Goal: Transaction & Acquisition: Obtain resource

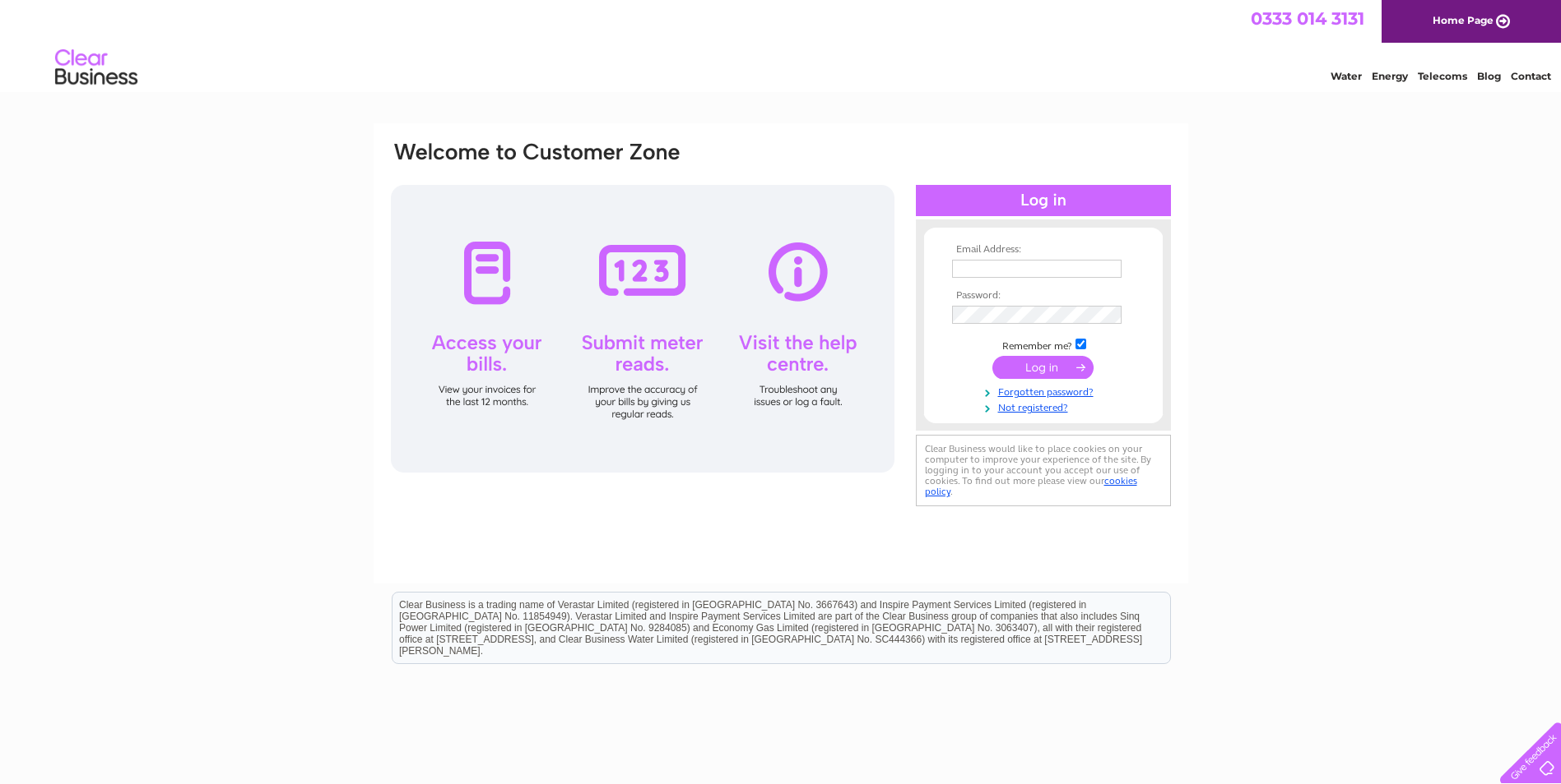
type input "accounts@oilspillresponse.com"
click at [1043, 363] on input "submit" at bounding box center [1043, 368] width 101 height 23
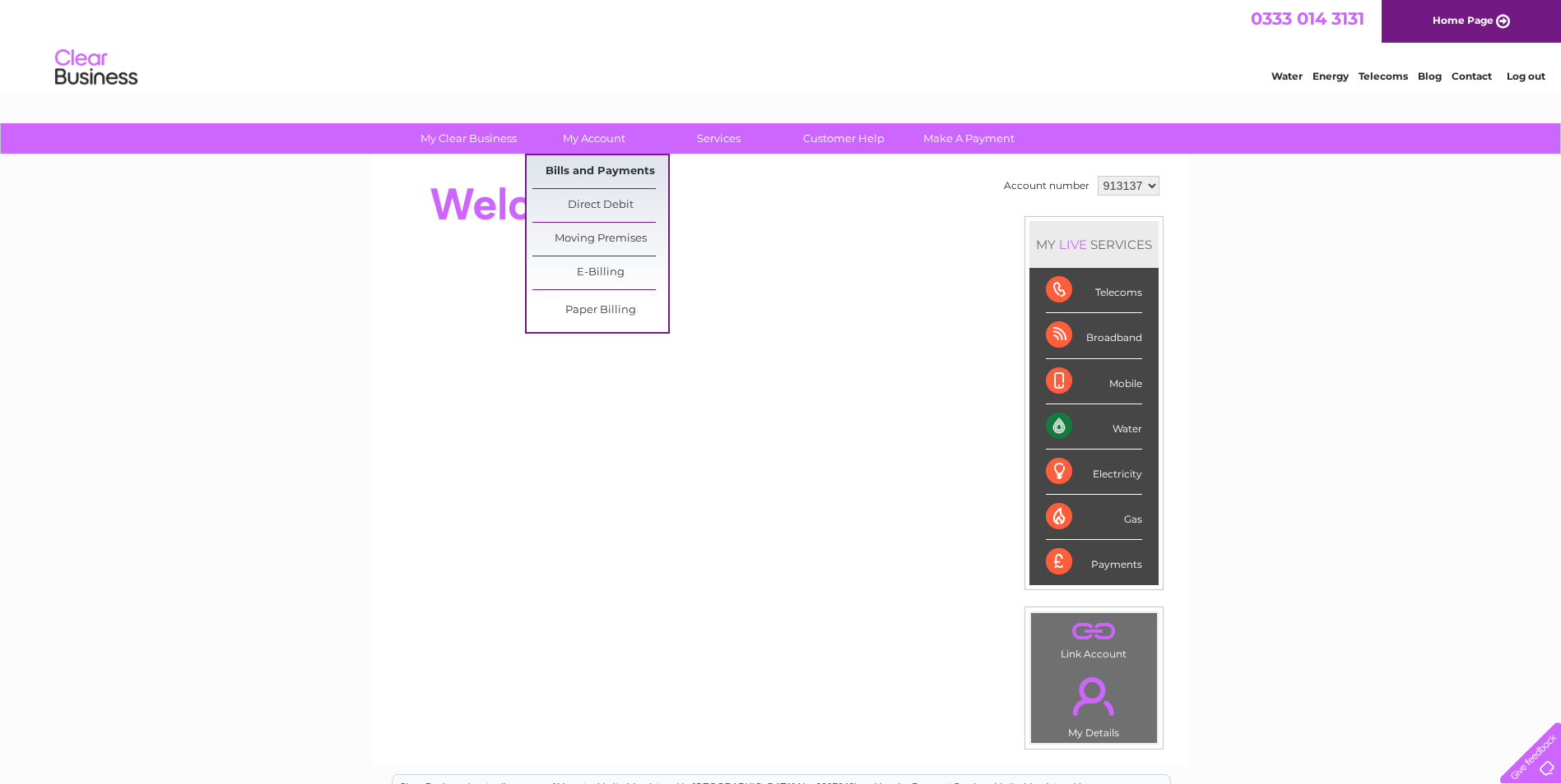
click at [586, 168] on link "Bills and Payments" at bounding box center [600, 172] width 136 height 33
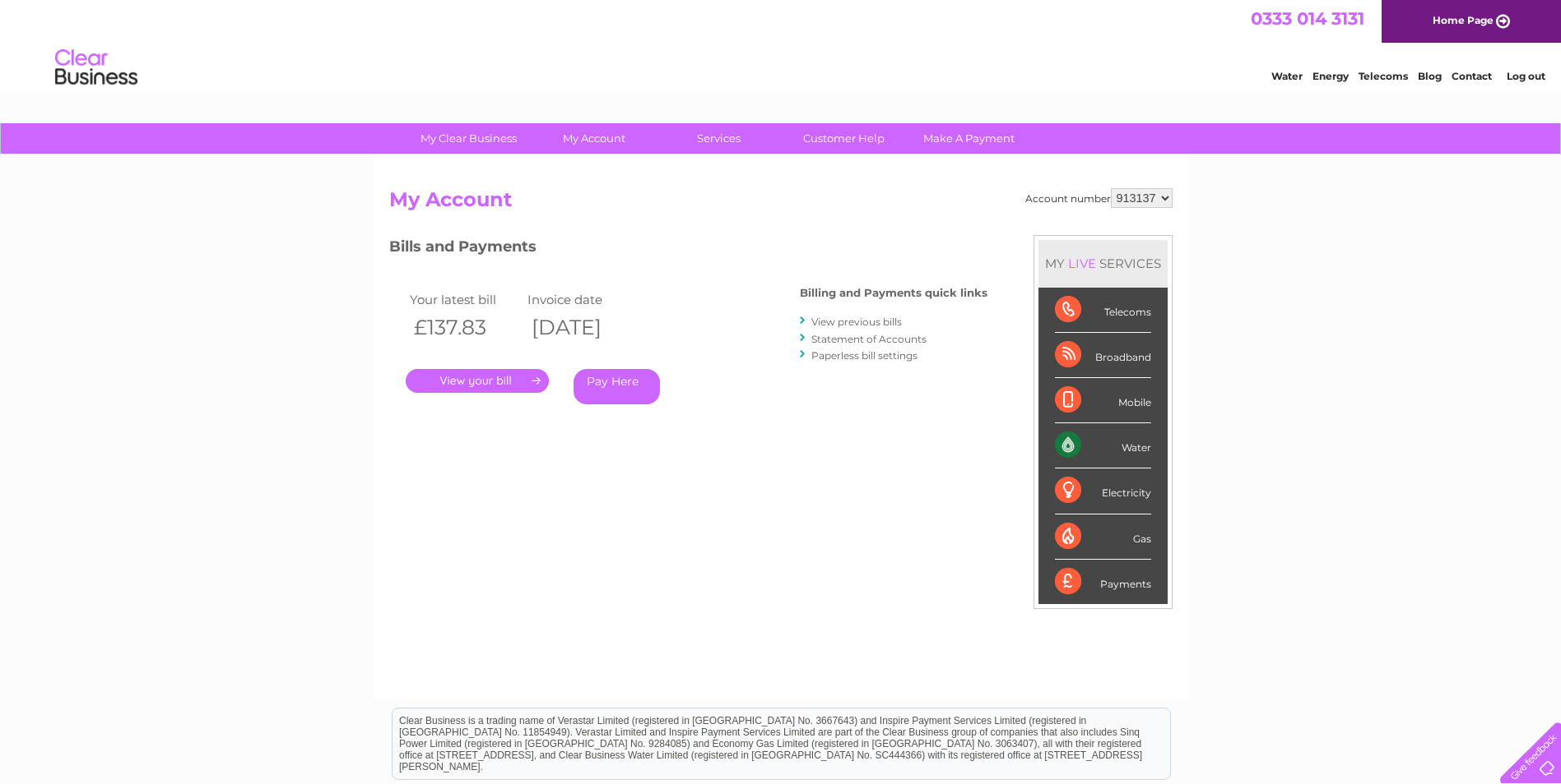
click at [507, 380] on link "." at bounding box center [477, 381] width 143 height 23
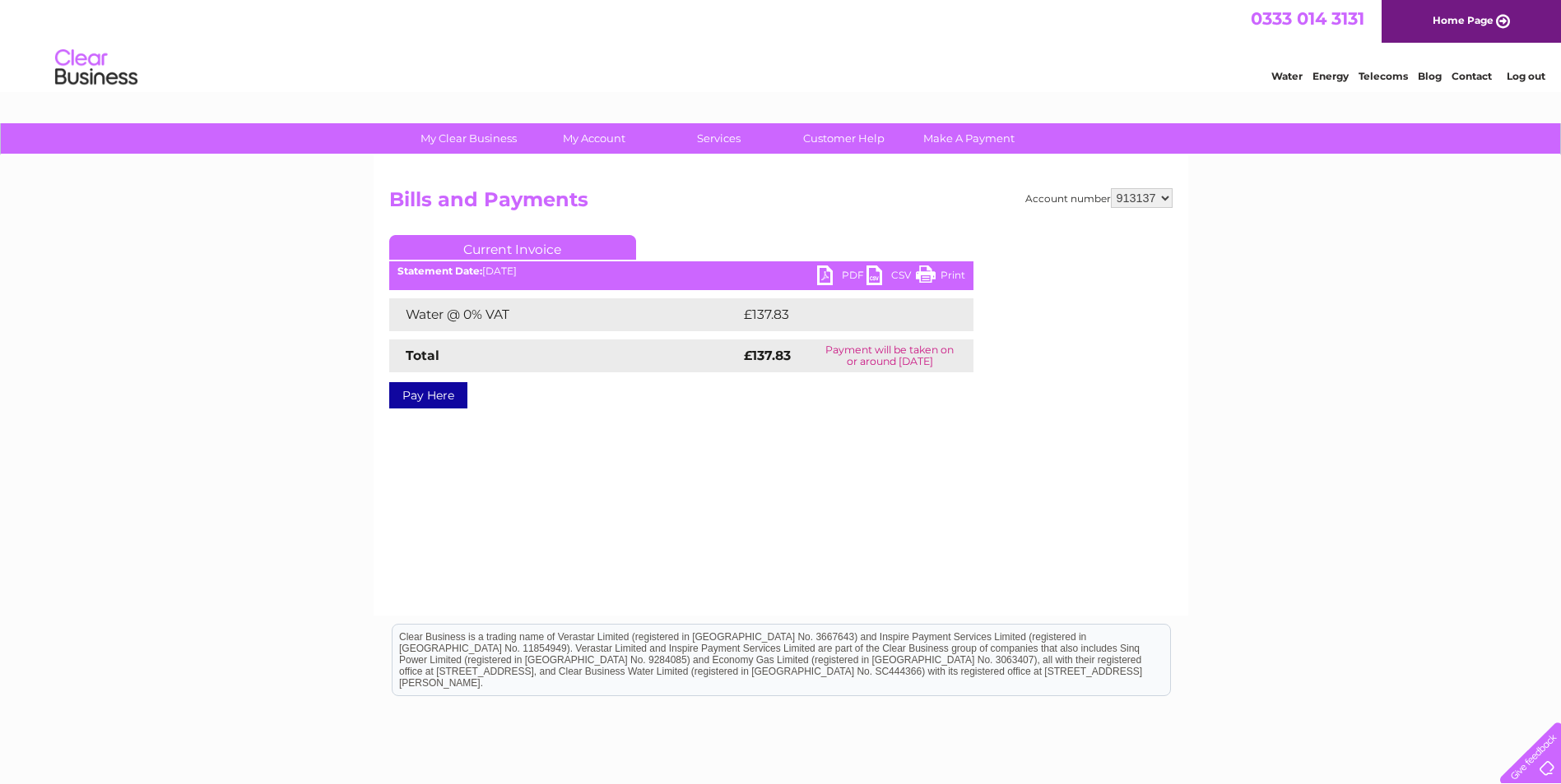
click at [829, 281] on link "PDF" at bounding box center [841, 277] width 50 height 23
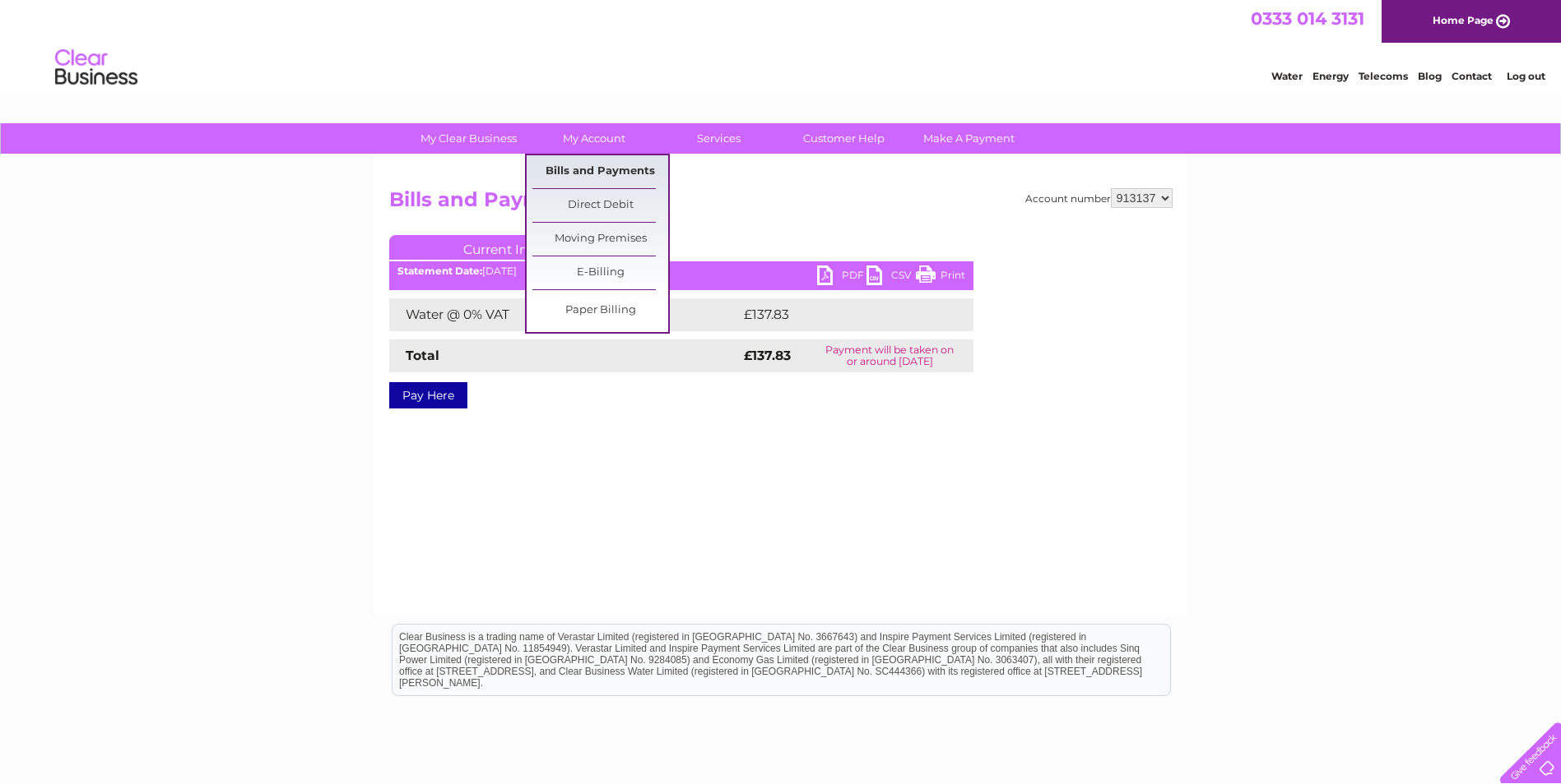
click at [599, 173] on link "Bills and Payments" at bounding box center [600, 172] width 136 height 33
click at [603, 172] on link "Bills and Payments" at bounding box center [600, 172] width 136 height 33
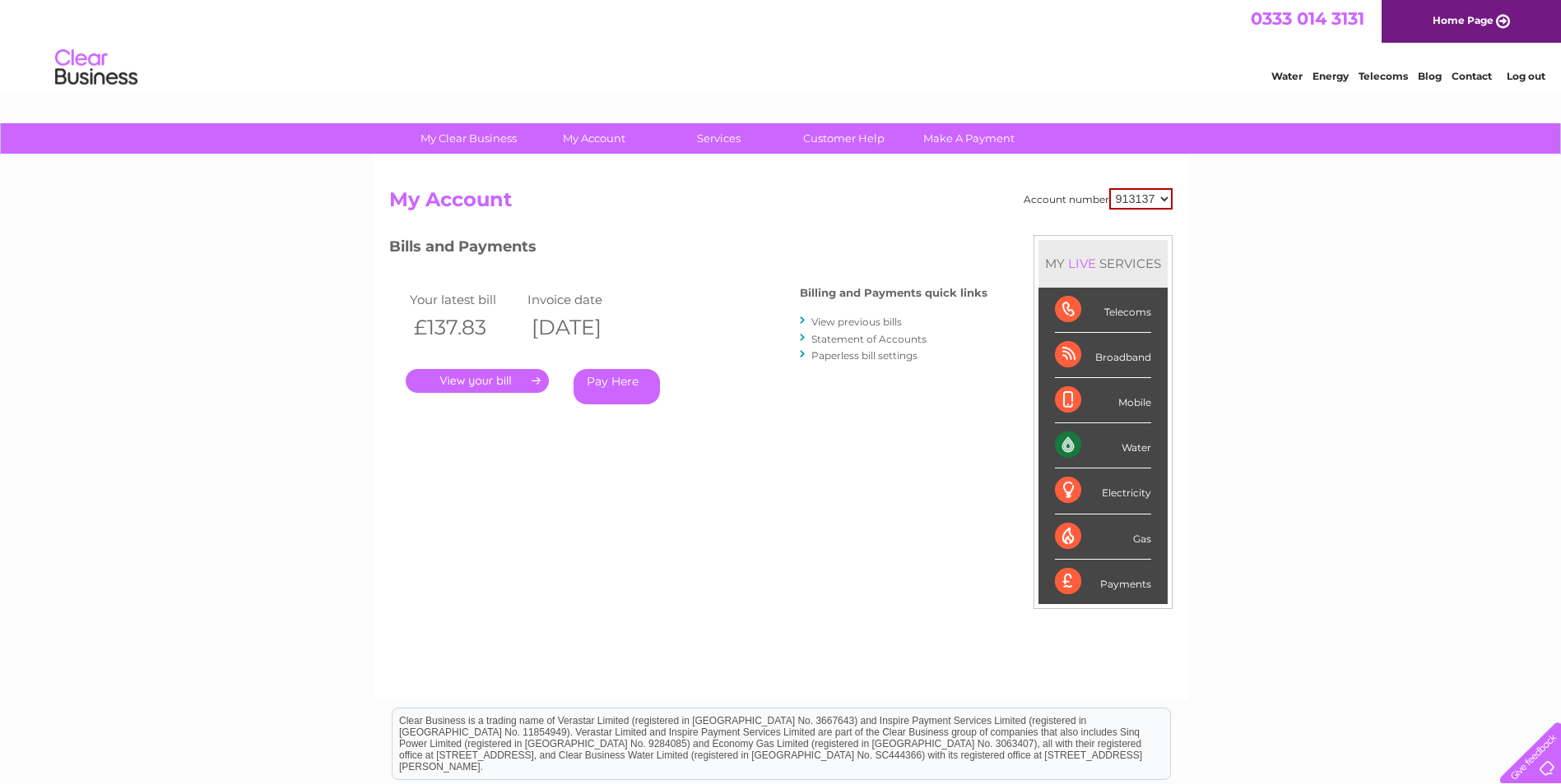
click at [1136, 208] on select "913137 965677" at bounding box center [1141, 199] width 63 height 21
select select "965677"
click at [1109, 188] on select "913137 965677" at bounding box center [1141, 199] width 63 height 21
drag, startPoint x: 1144, startPoint y: 197, endPoint x: 1137, endPoint y: 206, distance: 11.4
click at [1144, 197] on select "913137 965677" at bounding box center [1141, 198] width 61 height 20
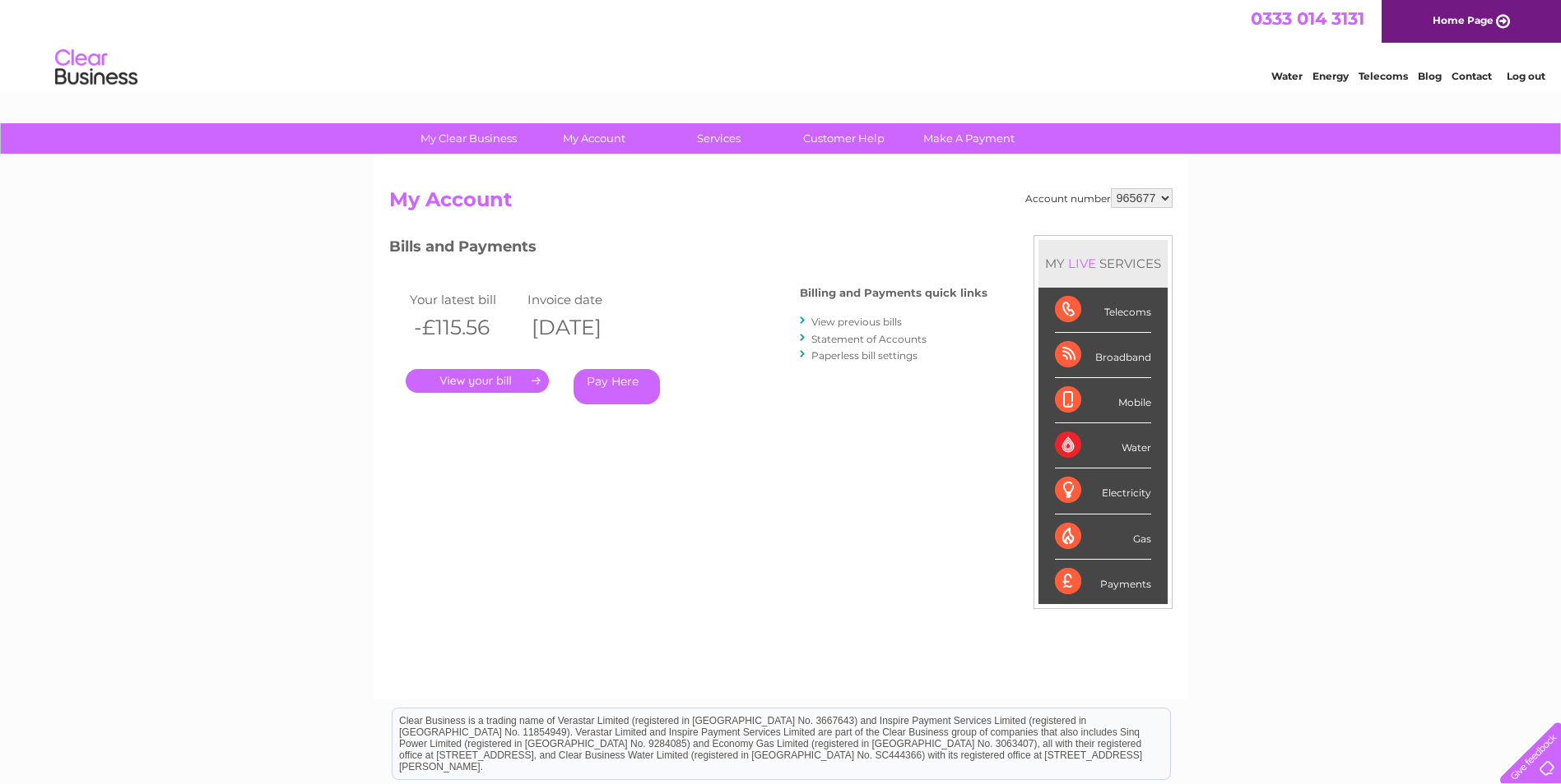
select select "913137"
click at [1110, 188] on select "913137 965677" at bounding box center [1141, 198] width 61 height 20
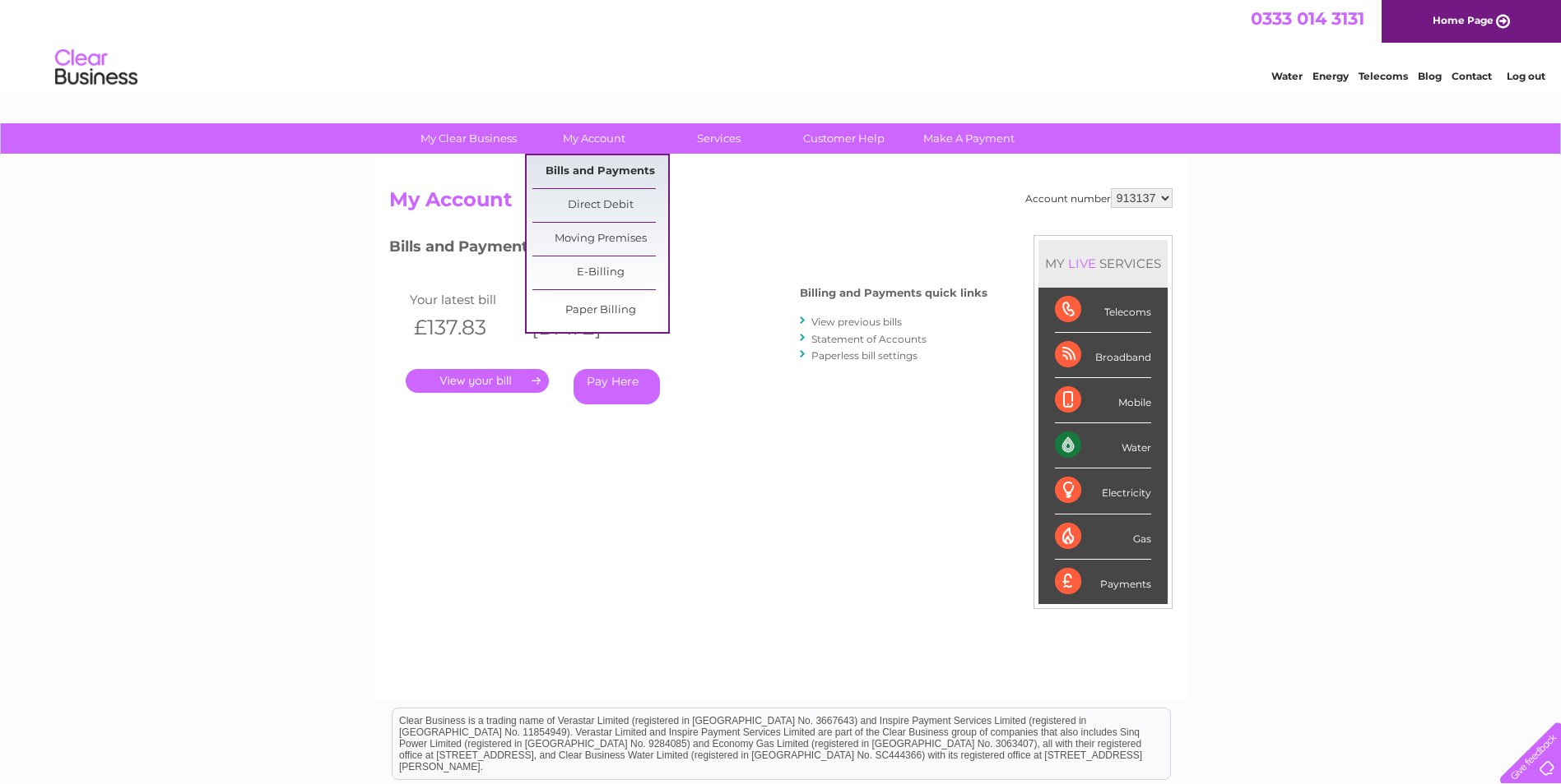
click at [608, 178] on link "Bills and Payments" at bounding box center [600, 172] width 136 height 33
click at [601, 273] on link "E-Billing" at bounding box center [600, 273] width 136 height 33
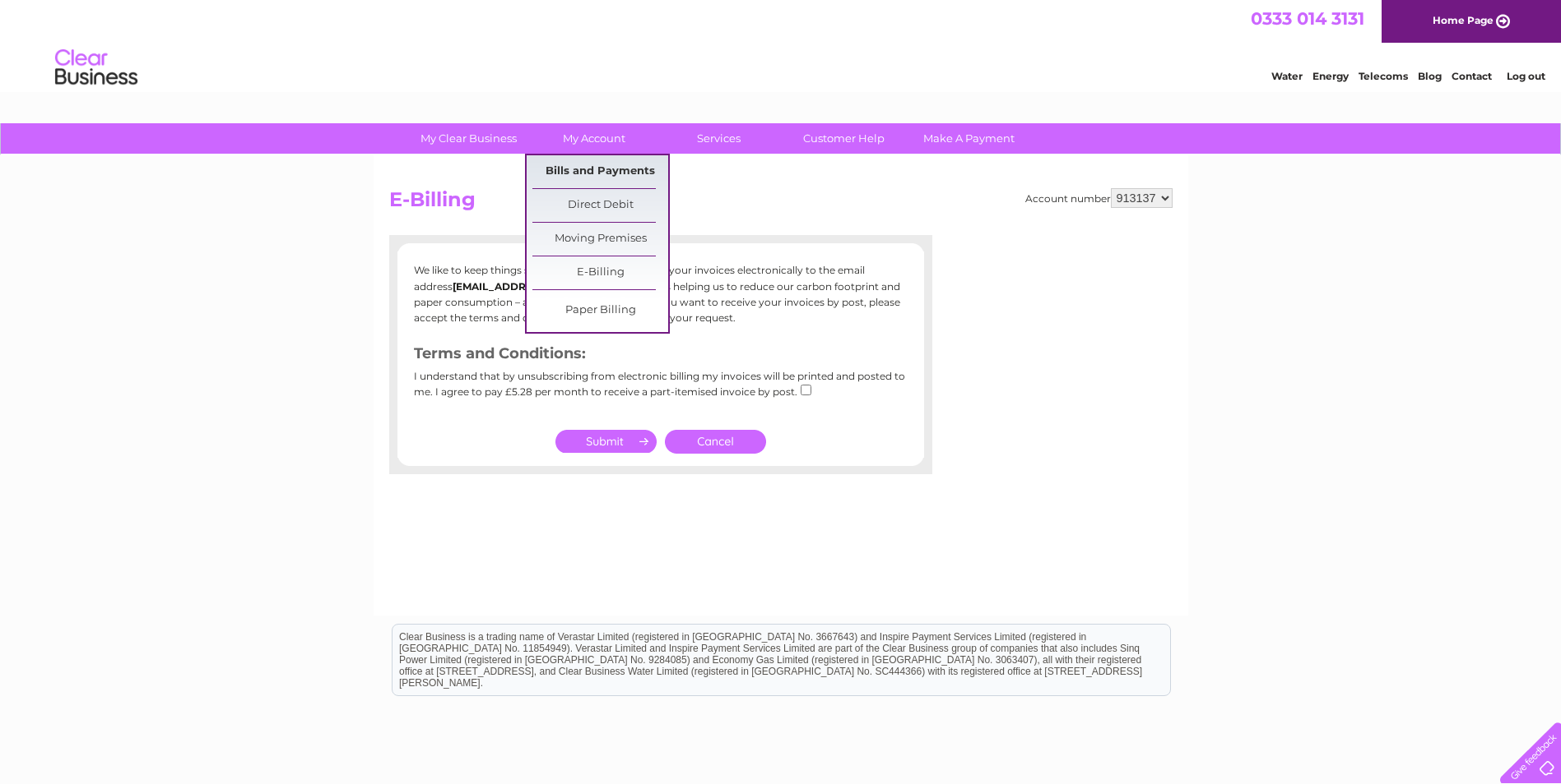
click at [583, 168] on link "Bills and Payments" at bounding box center [600, 172] width 136 height 33
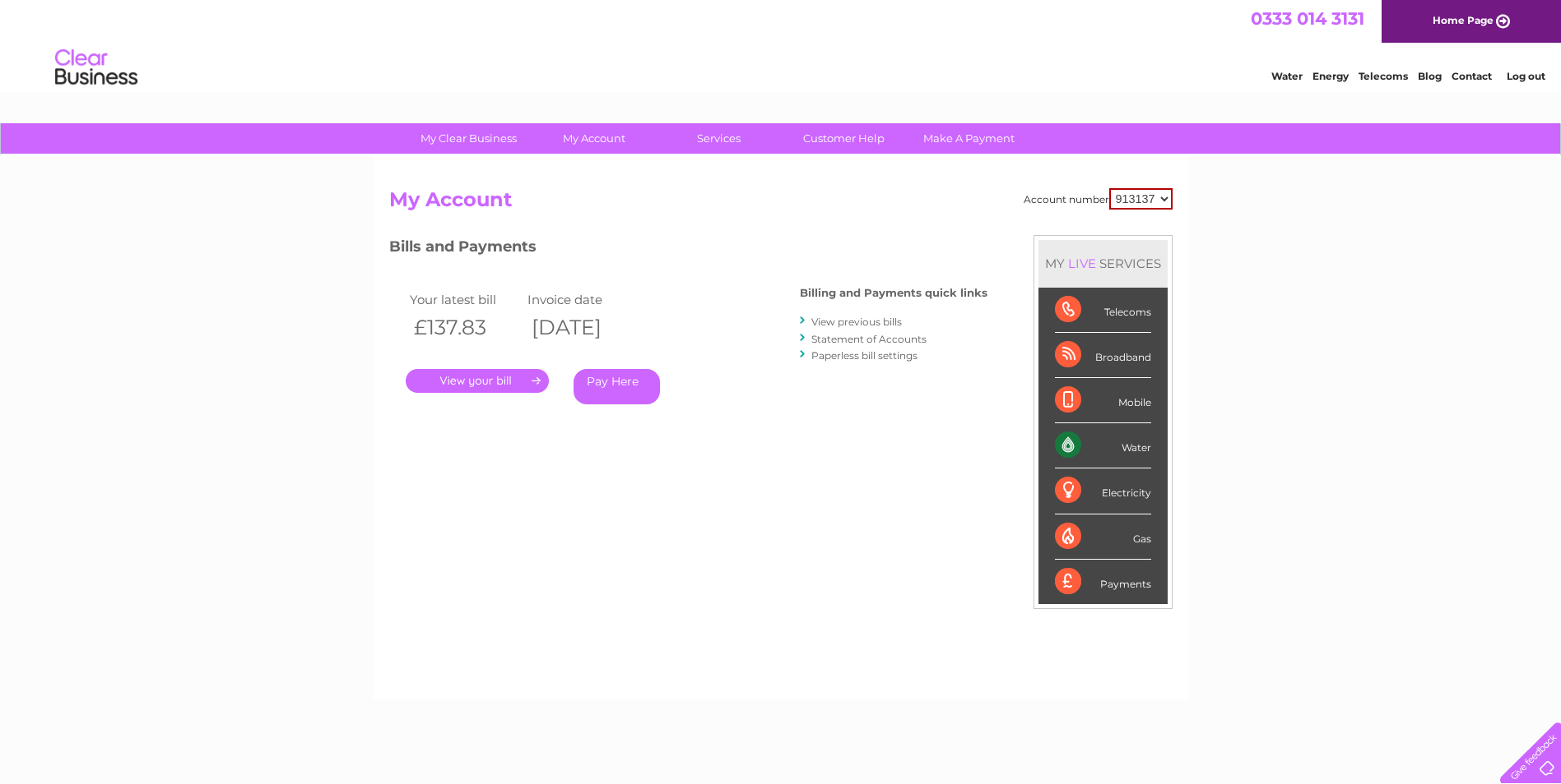
click at [602, 165] on div "Account number 913137 965677 My Account MY LIVE SERVICES Telecoms Broadband Mob…" at bounding box center [780, 427] width 815 height 544
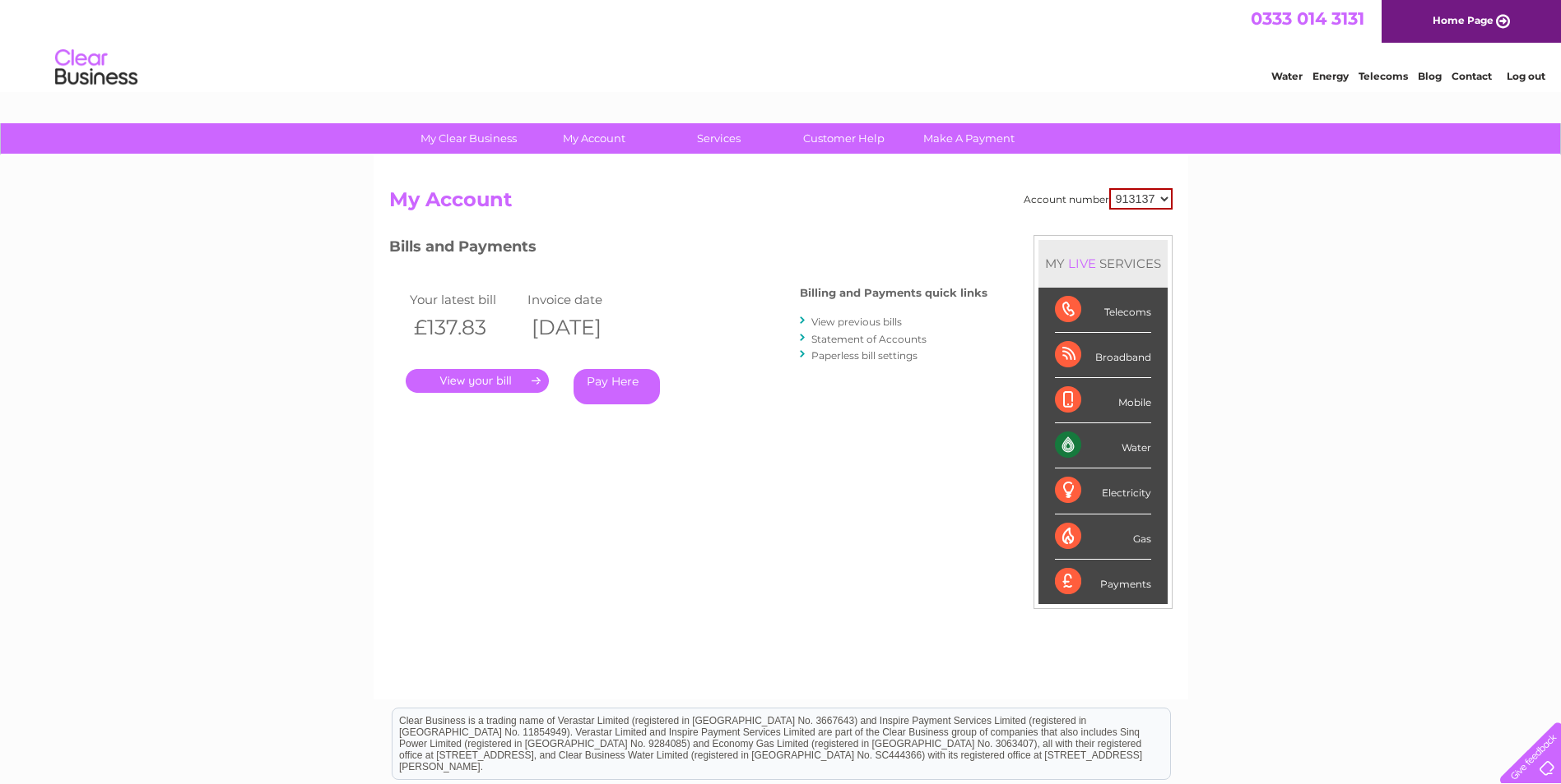
click at [536, 391] on link "." at bounding box center [477, 381] width 143 height 23
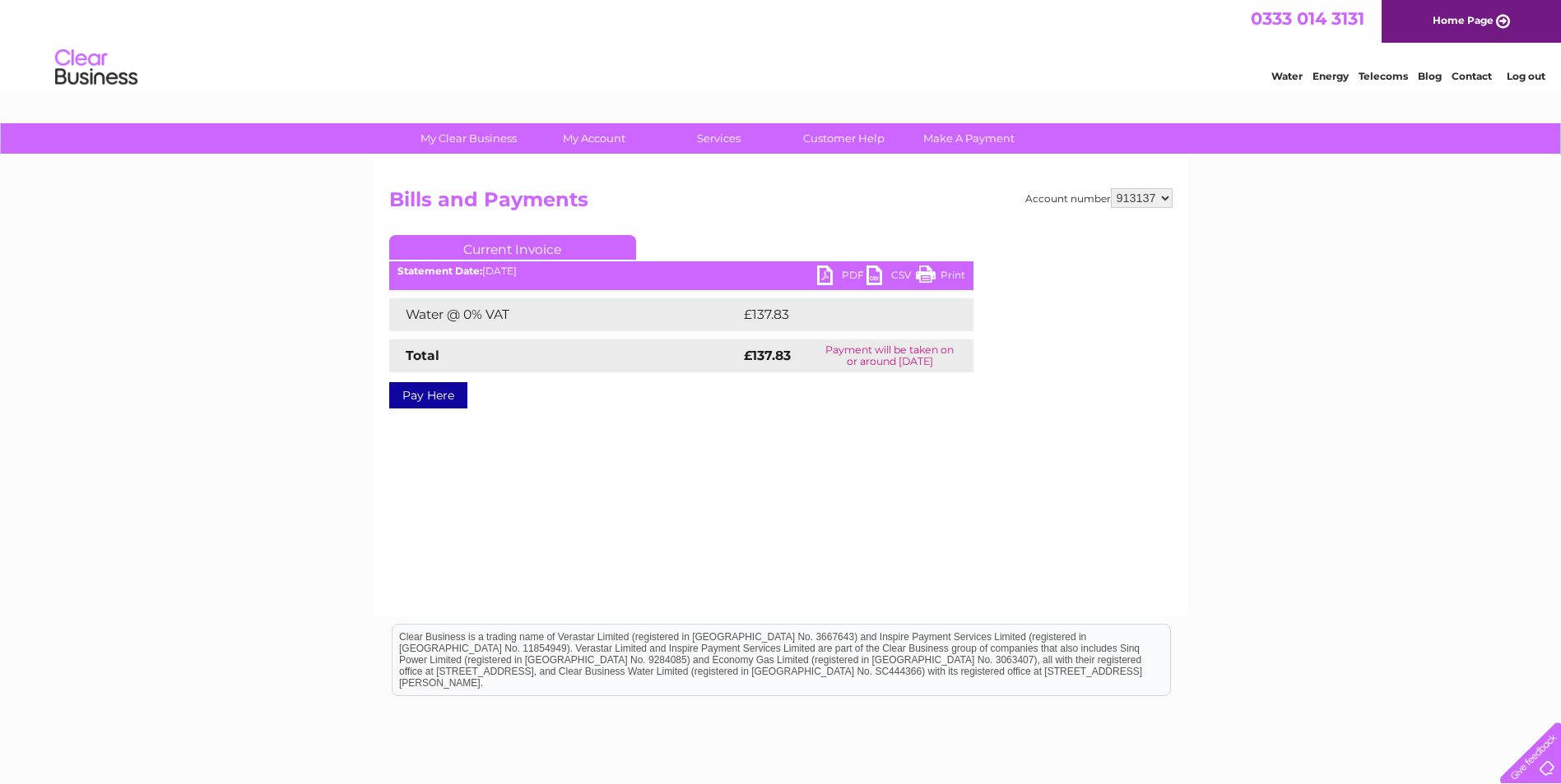
click at [830, 272] on link "PDF" at bounding box center [841, 277] width 50 height 23
